Goal: Task Accomplishment & Management: Manage account settings

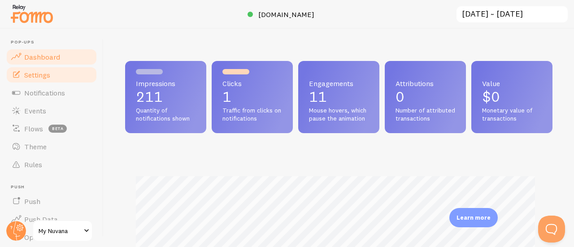
scroll to position [236, 421]
click at [40, 77] on span "Settings" at bounding box center [37, 74] width 26 height 9
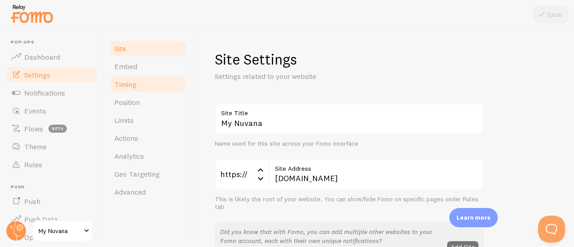
click at [126, 87] on span "Timing" at bounding box center [125, 84] width 22 height 9
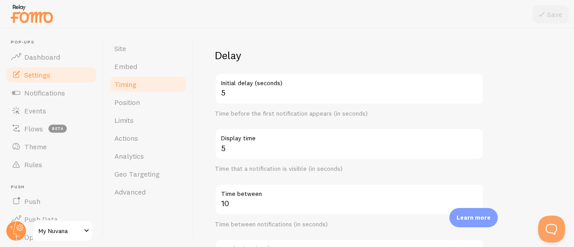
scroll to position [54, 0]
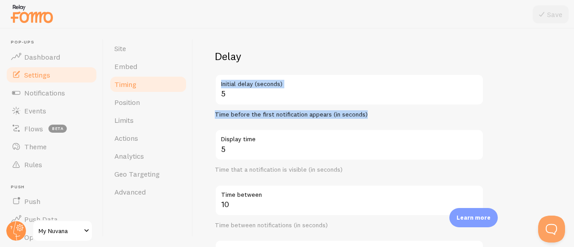
drag, startPoint x: 221, startPoint y: 83, endPoint x: 367, endPoint y: 114, distance: 148.9
click at [367, 114] on div "5 Initial delay (seconds) Time before the first notification appears (in second…" at bounding box center [349, 96] width 269 height 45
click at [367, 114] on div "Time before the first notification appears (in seconds)" at bounding box center [349, 115] width 269 height 8
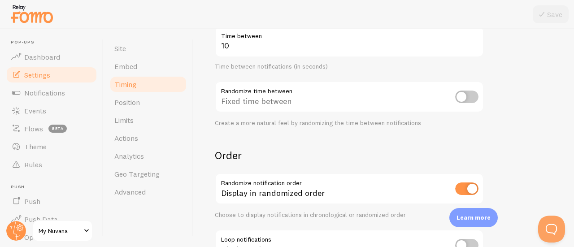
scroll to position [215, 0]
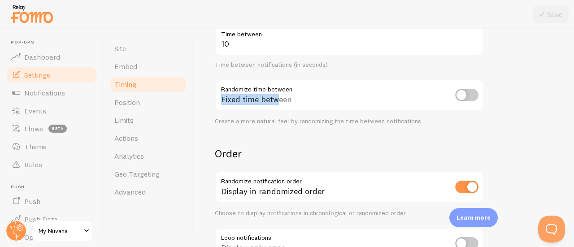
drag, startPoint x: 221, startPoint y: 88, endPoint x: 276, endPoint y: 92, distance: 55.8
click at [276, 92] on div "Fixed time between" at bounding box center [349, 95] width 269 height 33
click at [289, 89] on div "Fixed time between" at bounding box center [349, 95] width 269 height 33
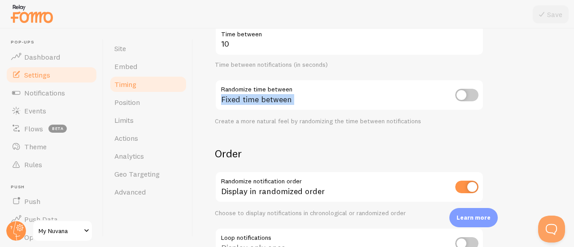
click at [289, 89] on div "Fixed time between" at bounding box center [349, 95] width 269 height 33
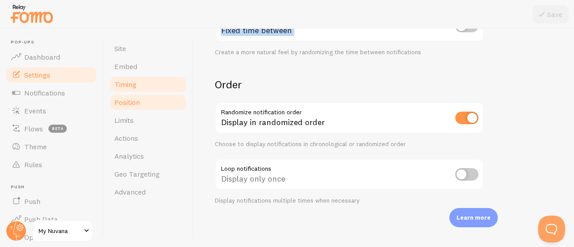
click at [131, 106] on span "Position" at bounding box center [127, 102] width 26 height 9
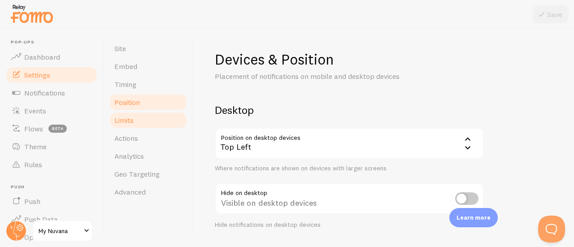
click at [126, 122] on span "Limits" at bounding box center [123, 120] width 19 height 9
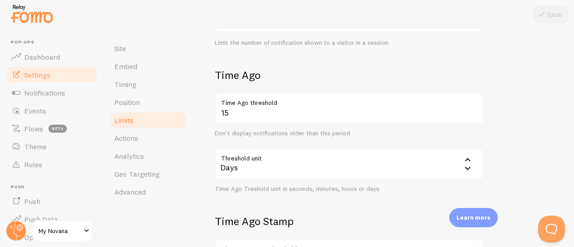
scroll to position [183, 0]
drag, startPoint x: 211, startPoint y: 72, endPoint x: 381, endPoint y: 189, distance: 206.9
click at [381, 189] on div "Limits Notification control and limitations Notification Count 10 Max Notificat…" at bounding box center [383, 138] width 381 height 219
copy div "Time Ago Time Ago threshold Don't display notifications older than this period …"
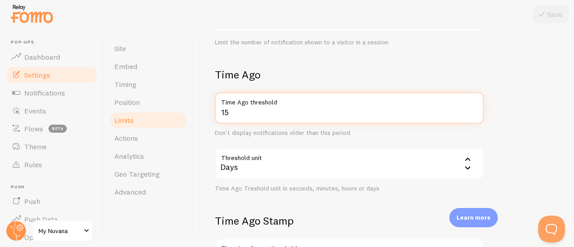
click at [254, 113] on input "15" at bounding box center [349, 107] width 269 height 31
type input "1"
type input "7"
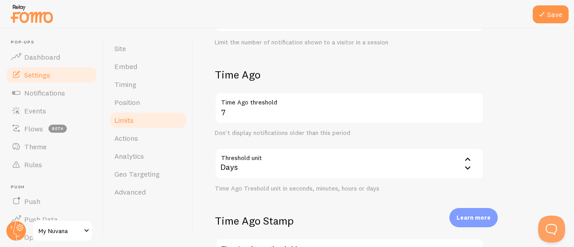
click at [500, 115] on form "Notification Count 10 Max Notifications shown per page Limit the number of Noti…" at bounding box center [384, 130] width 338 height 418
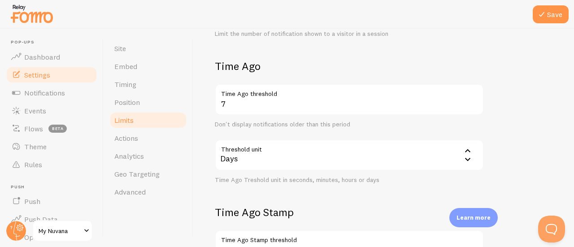
scroll to position [297, 0]
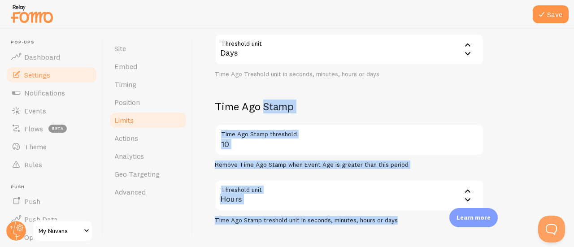
drag, startPoint x: 212, startPoint y: 107, endPoint x: 407, endPoint y: 222, distance: 226.9
click at [407, 222] on div "Limits Notification control and limitations Notification Count 10 Max Notificat…" at bounding box center [383, 138] width 381 height 219
copy div "Time Ago Stamp Time Ago Stamp threshold Remove Time Ago Stamp when Event Age is…"
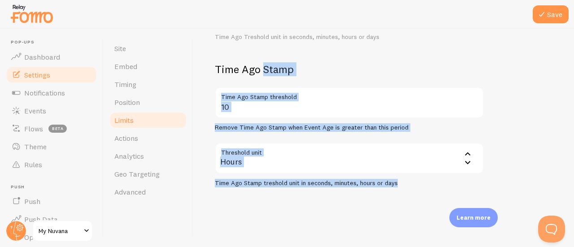
click at [248, 202] on div "Limits Notification control and limitations Notification Count 10 Max Notificat…" at bounding box center [383, 138] width 381 height 219
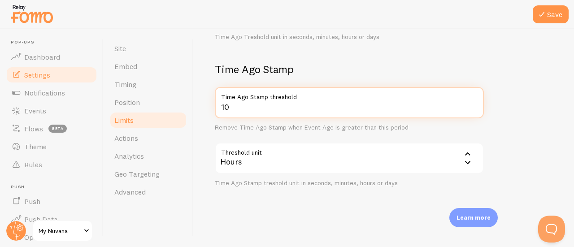
click at [238, 107] on input "10" at bounding box center [349, 102] width 269 height 31
type input "12"
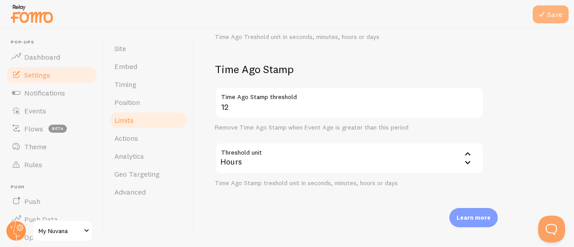
click at [549, 12] on button "Save" at bounding box center [551, 14] width 36 height 18
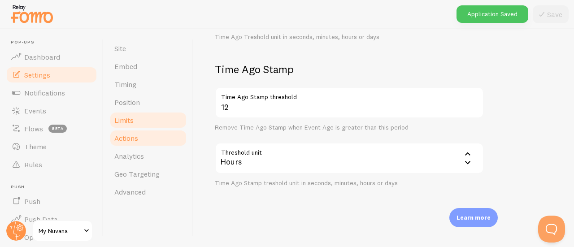
click at [142, 136] on link "Actions" at bounding box center [148, 138] width 79 height 18
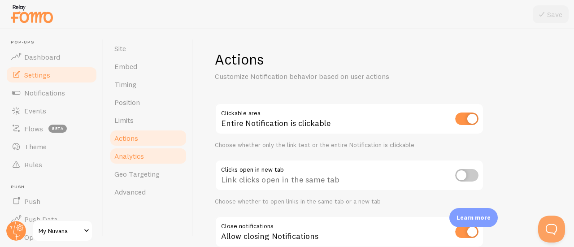
click at [139, 157] on span "Analytics" at bounding box center [129, 156] width 30 height 9
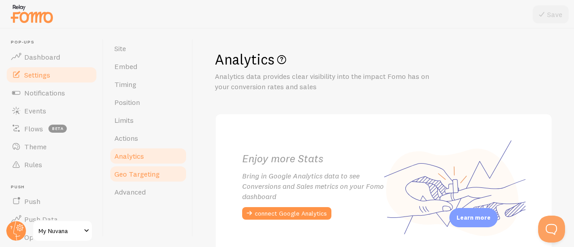
click at [130, 169] on link "Geo Targeting" at bounding box center [148, 174] width 79 height 18
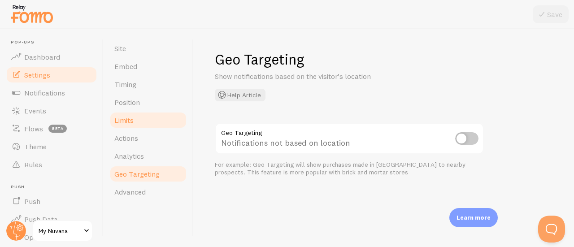
click at [131, 127] on link "Limits" at bounding box center [148, 120] width 79 height 18
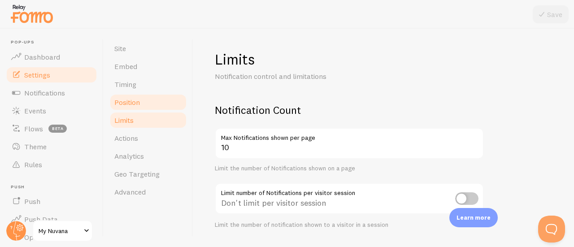
click at [134, 102] on span "Position" at bounding box center [127, 102] width 26 height 9
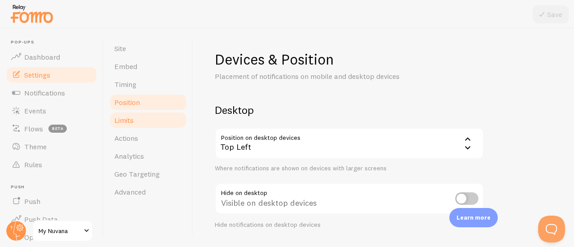
click at [145, 125] on link "Limits" at bounding box center [148, 120] width 79 height 18
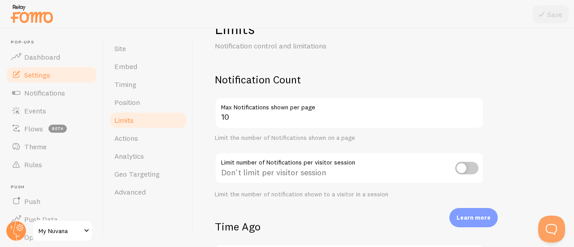
scroll to position [30, 0]
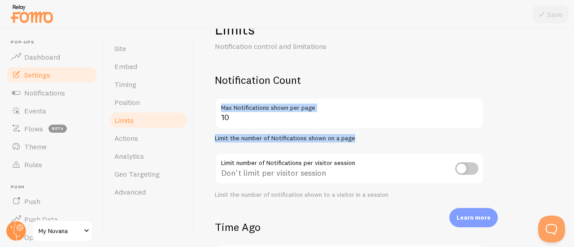
drag, startPoint x: 221, startPoint y: 109, endPoint x: 361, endPoint y: 137, distance: 142.3
click at [361, 137] on div "10 Max Notifications shown per page Limit the number of Notifications shown on …" at bounding box center [349, 120] width 269 height 45
copy div "Max Notifications shown per page Limit the number of Notifications shown on a p…"
click at [251, 129] on div "10 Max Notifications shown per page Limit the number of Notifications shown on …" at bounding box center [349, 120] width 269 height 45
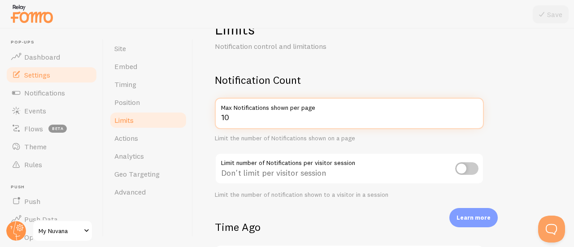
click at [240, 117] on input "10" at bounding box center [349, 113] width 269 height 31
type input "3"
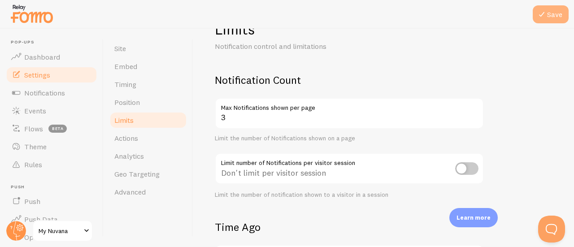
click at [543, 11] on icon at bounding box center [542, 14] width 11 height 11
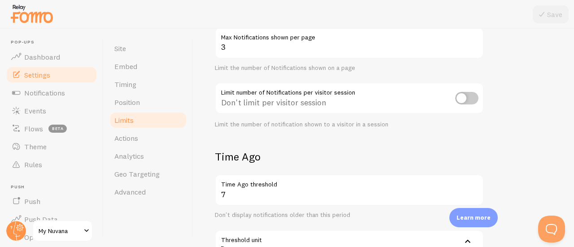
scroll to position [101, 0]
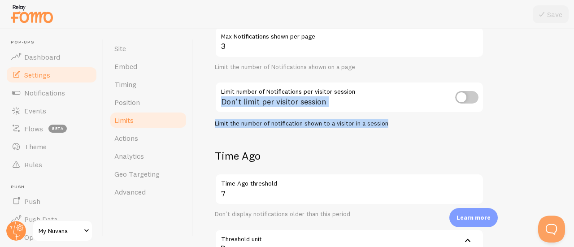
drag, startPoint x: 216, startPoint y: 92, endPoint x: 395, endPoint y: 125, distance: 181.5
click at [395, 125] on div "Limit number of Notifications per visitor session Don't limit per visitor sessi…" at bounding box center [349, 105] width 269 height 46
copy div "Don't limit per visitor session Limit the number of notification shown to a vis…"
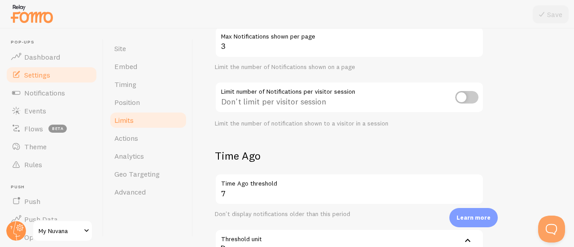
click at [291, 136] on form "Notification Count 3 Max Notifications shown per page Limit the number of Notif…" at bounding box center [384, 211] width 338 height 418
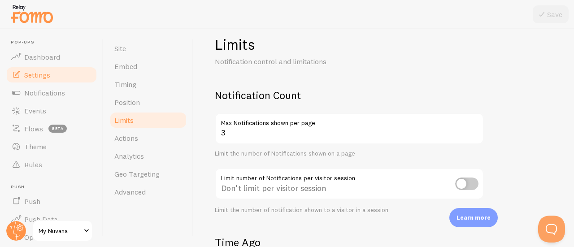
scroll to position [0, 0]
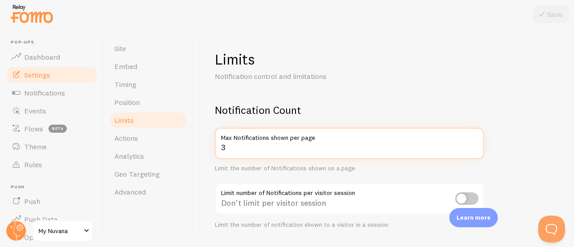
click at [231, 149] on input "3" at bounding box center [349, 143] width 269 height 31
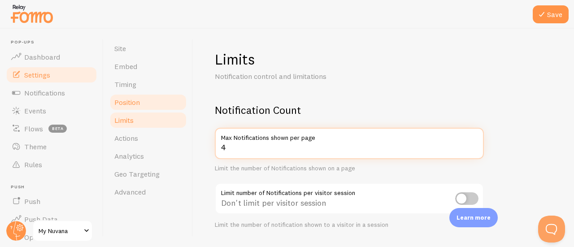
type input "4"
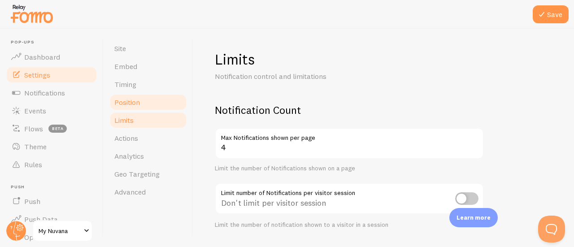
click at [132, 100] on span "Position" at bounding box center [127, 102] width 26 height 9
click at [556, 11] on button "Save" at bounding box center [551, 14] width 36 height 18
click at [118, 109] on link "Position" at bounding box center [148, 102] width 79 height 18
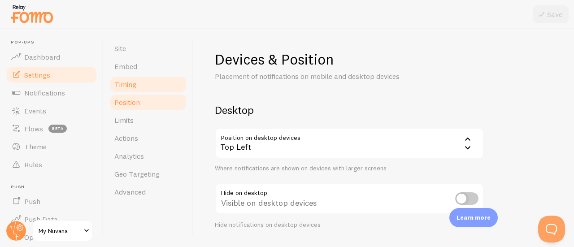
click at [134, 88] on span "Timing" at bounding box center [125, 84] width 22 height 9
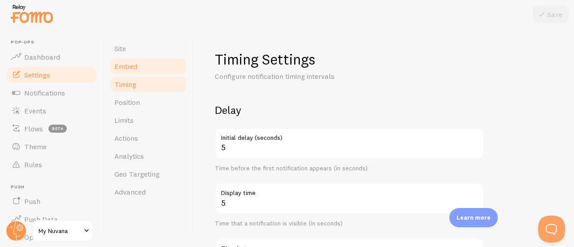
click at [135, 58] on link "Embed" at bounding box center [148, 66] width 79 height 18
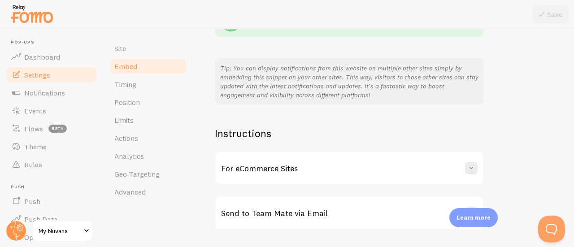
scroll to position [234, 0]
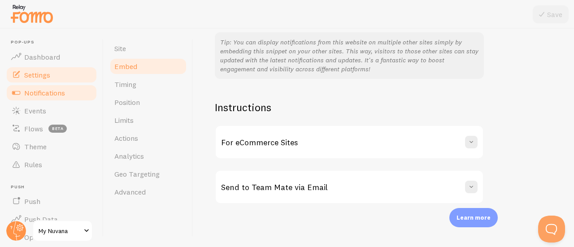
click at [27, 94] on span "Notifications" at bounding box center [44, 92] width 41 height 9
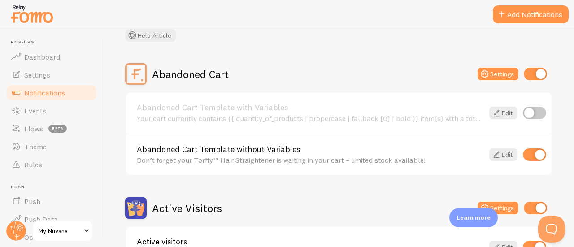
scroll to position [66, 0]
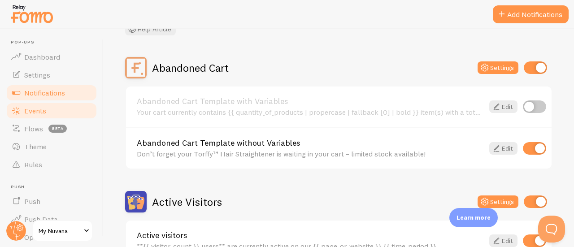
click at [37, 114] on span "Events" at bounding box center [35, 110] width 22 height 9
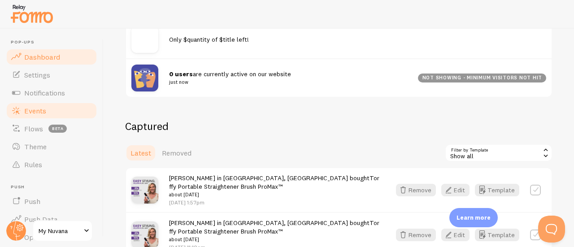
click at [46, 59] on span "Dashboard" at bounding box center [42, 57] width 36 height 9
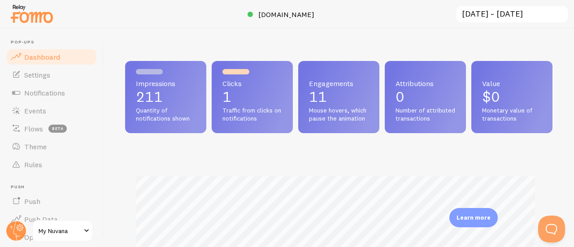
scroll to position [236, 421]
